Goal: Find specific page/section: Find specific page/section

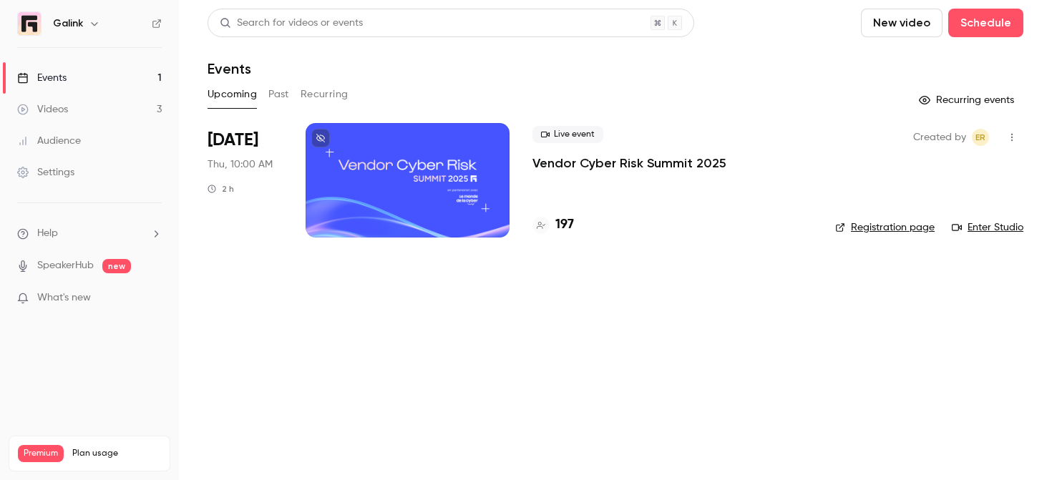
click at [602, 160] on p "Vendor Cyber Risk Summit 2025" at bounding box center [630, 163] width 194 height 17
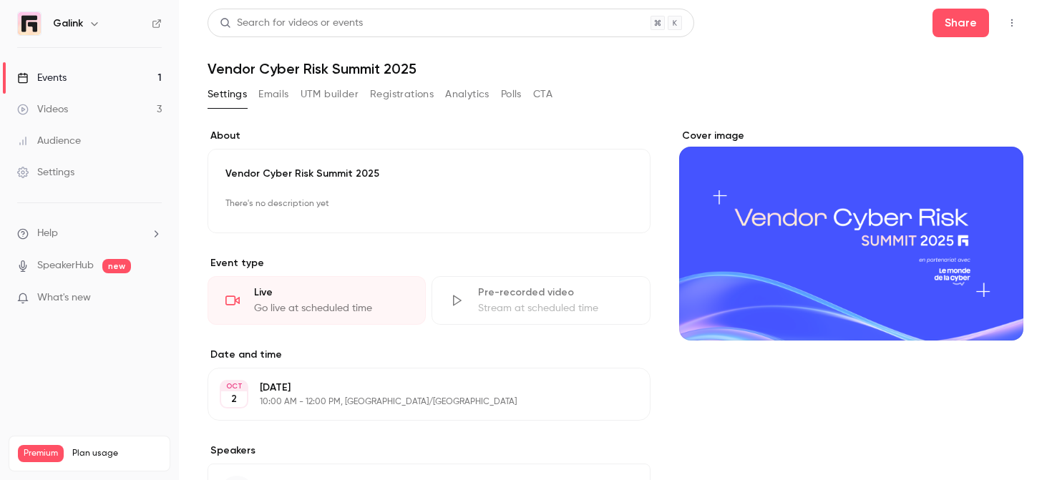
click at [83, 74] on link "Events 1" at bounding box center [89, 77] width 179 height 31
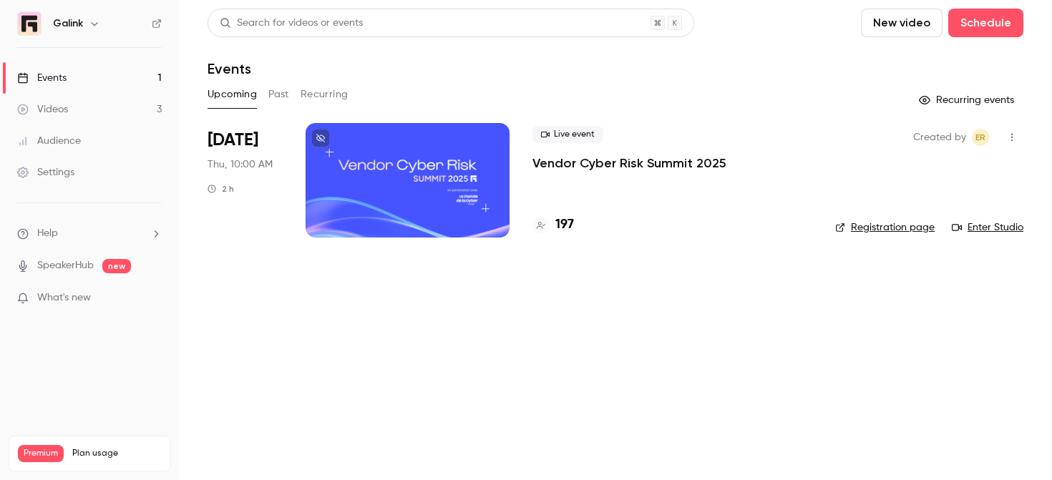
click at [27, 24] on img at bounding box center [29, 23] width 23 height 23
